Goal: Check status: Check status

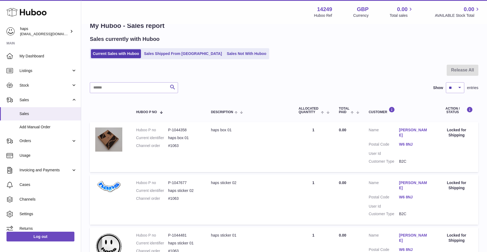
scroll to position [13, 0]
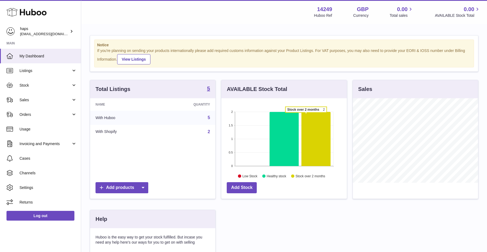
scroll to position [84, 125]
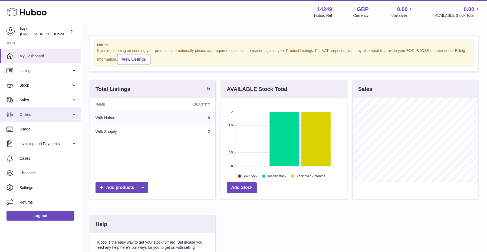
click at [37, 114] on span "Orders" at bounding box center [45, 114] width 52 height 5
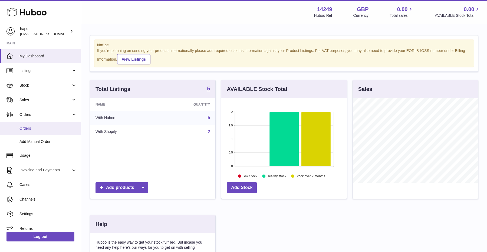
click at [39, 131] on link "Orders" at bounding box center [40, 128] width 81 height 13
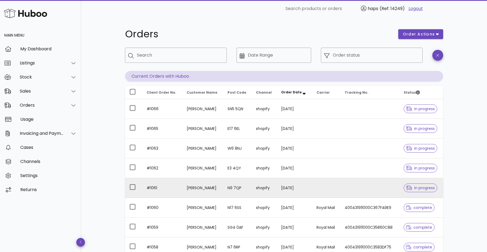
click at [345, 186] on td at bounding box center [369, 188] width 59 height 20
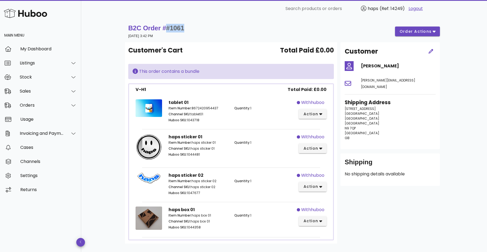
drag, startPoint x: 190, startPoint y: 28, endPoint x: 169, endPoint y: 29, distance: 21.1
click at [169, 29] on div "B2C Order # #1061 [DATE] 3:42 PM order actions" at bounding box center [284, 31] width 312 height 15
copy span "#1061"
